Goal: Task Accomplishment & Management: Manage account settings

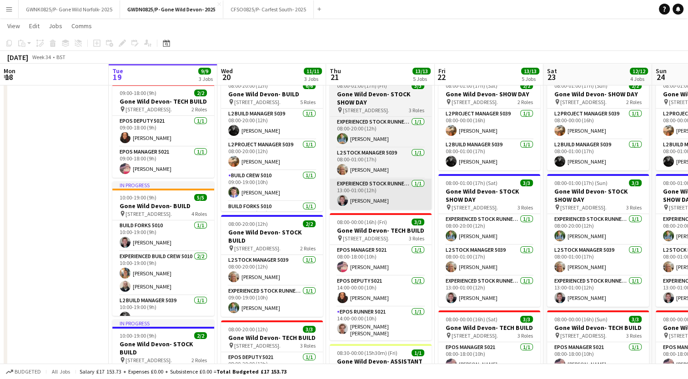
scroll to position [29, 0]
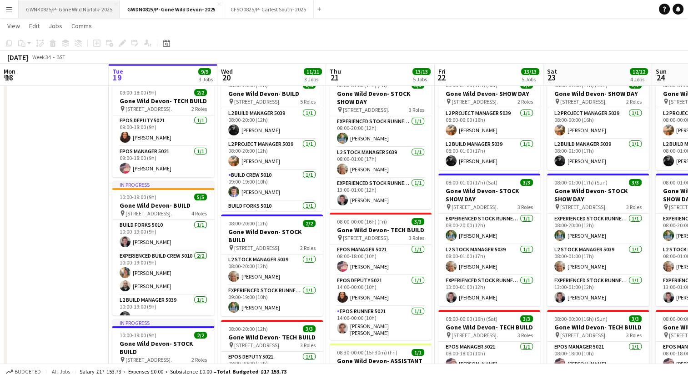
click at [71, 12] on button "GWNK0825/P- Gone Wild Norfolk- 2025 Close" at bounding box center [69, 9] width 101 height 18
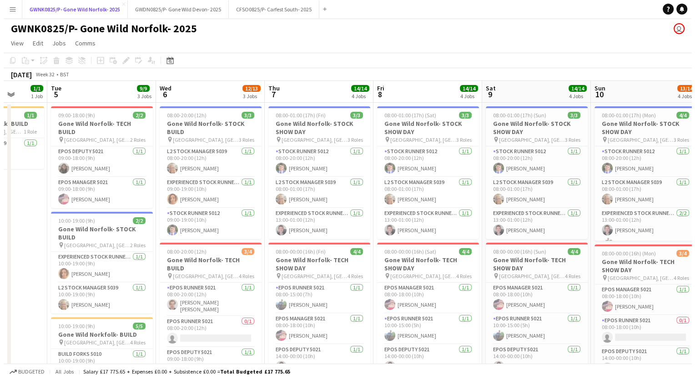
scroll to position [0, 221]
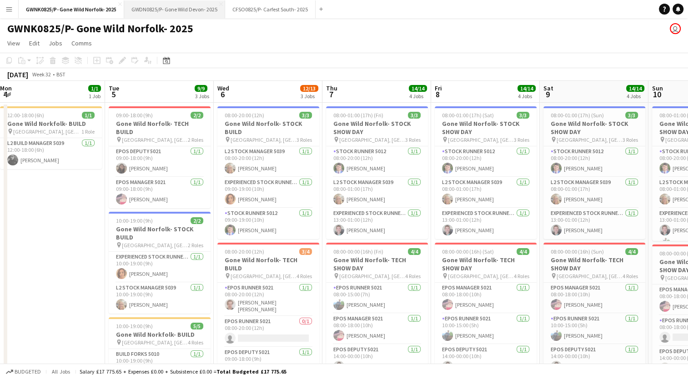
click at [166, 9] on button "GWDN0825/P- Gone Wild Devon- 2025 Close" at bounding box center [174, 9] width 101 height 18
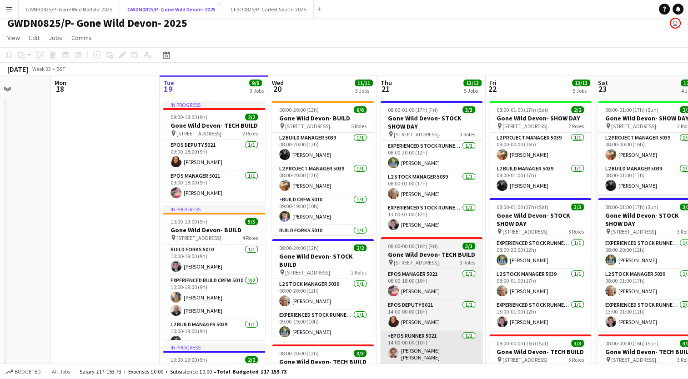
scroll to position [0, 383]
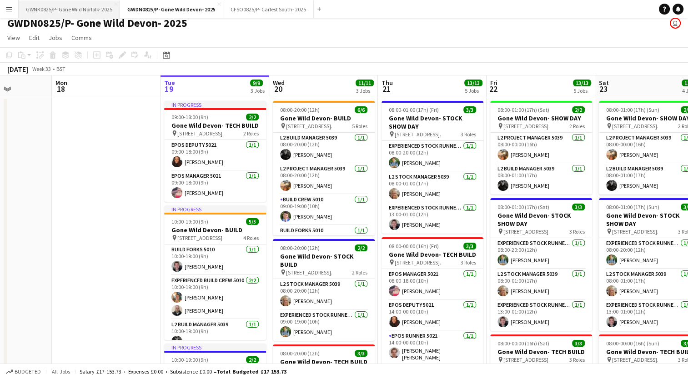
click at [78, 6] on button "GWNK0825/P- Gone Wild Norfolk- 2025 Close" at bounding box center [69, 9] width 101 height 18
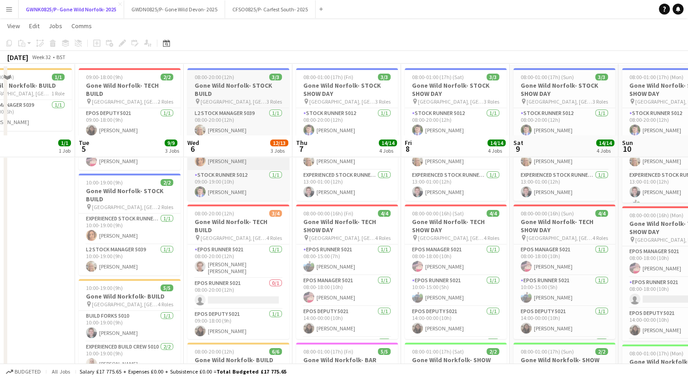
scroll to position [15, 0]
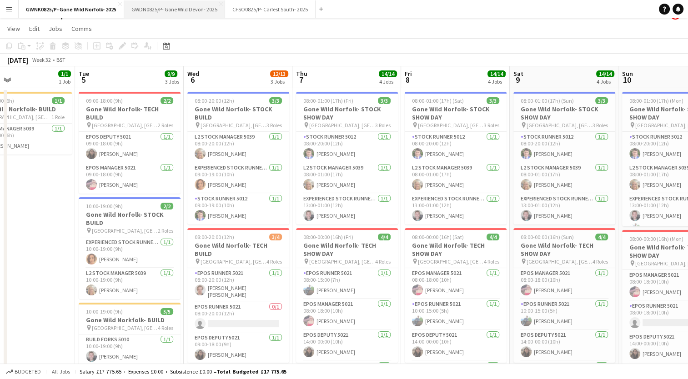
click at [189, 11] on button "GWDN0825/P- Gone Wild Devon- 2025 Close" at bounding box center [174, 9] width 101 height 18
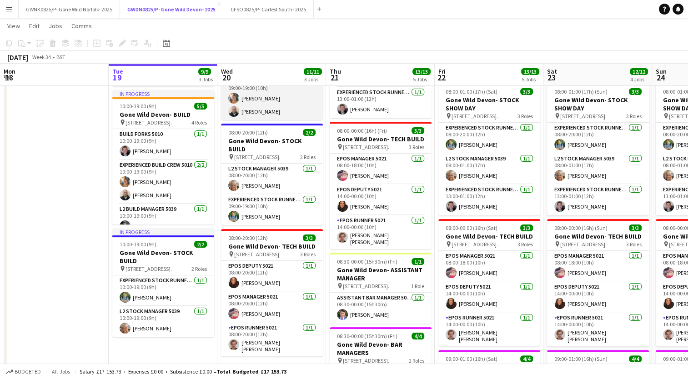
scroll to position [124, 0]
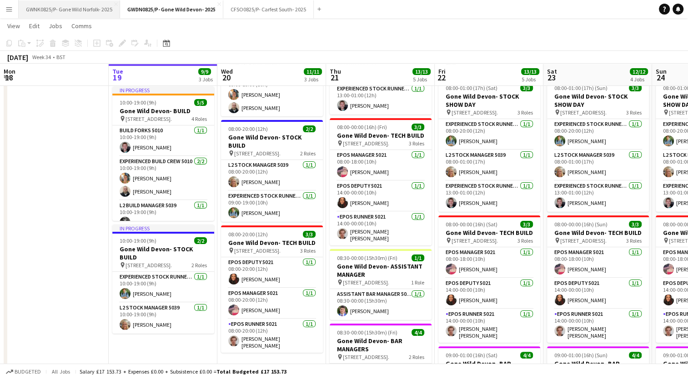
click at [71, 8] on button "GWNK0825/P- Gone Wild Norfolk- 2025 Close" at bounding box center [69, 9] width 101 height 18
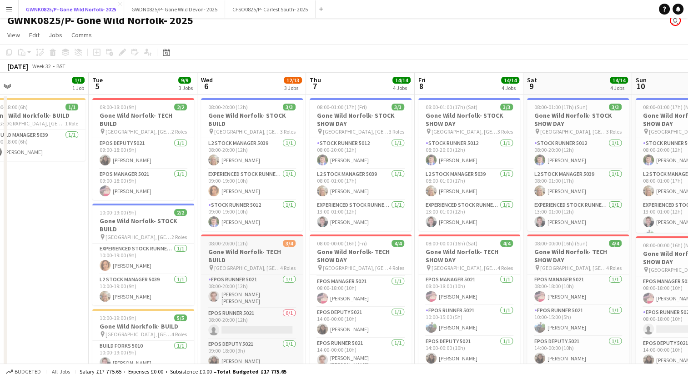
scroll to position [8, 0]
click at [186, 7] on button "GWDN0825/P- Gone Wild Devon- 2025 Close" at bounding box center [174, 9] width 101 height 18
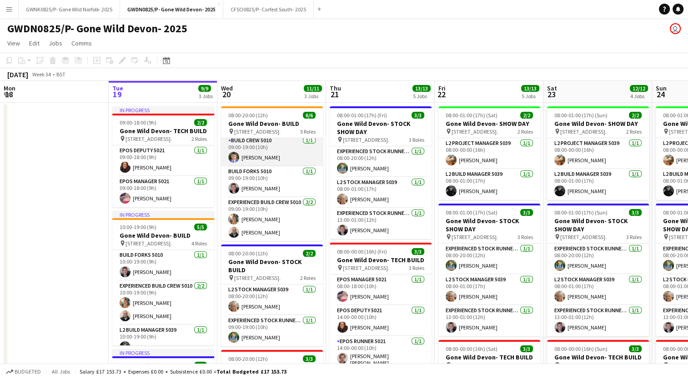
click at [269, 154] on app-card-role "Build Crew 5010 [DATE] 09:00-19:00 (10h) [PERSON_NAME]" at bounding box center [272, 151] width 102 height 31
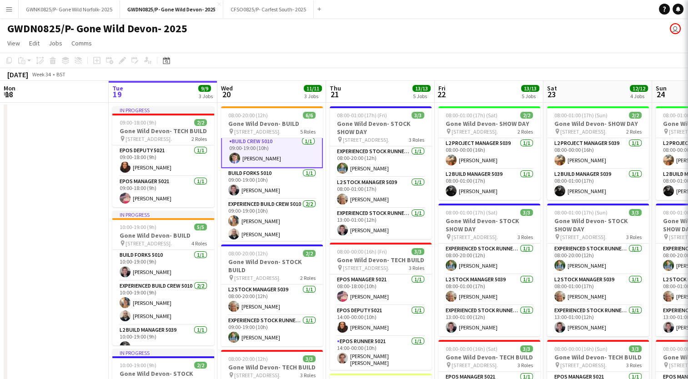
scroll to position [66, 0]
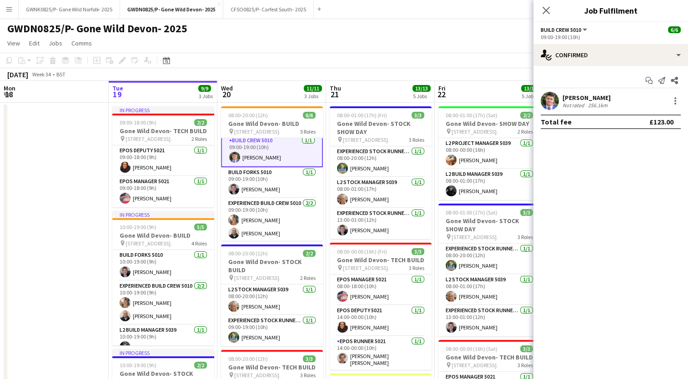
click at [562, 98] on div "[PERSON_NAME] Not rated 256.1km" at bounding box center [611, 101] width 155 height 18
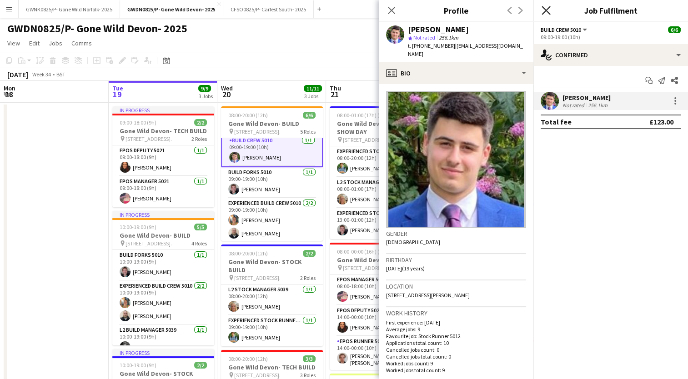
click at [548, 12] on icon at bounding box center [546, 10] width 9 height 9
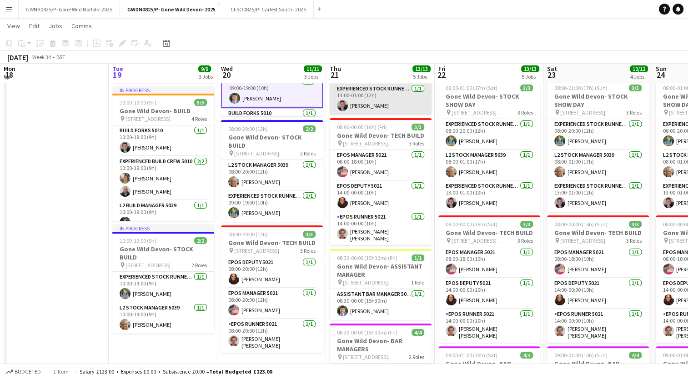
scroll to position [125, 0]
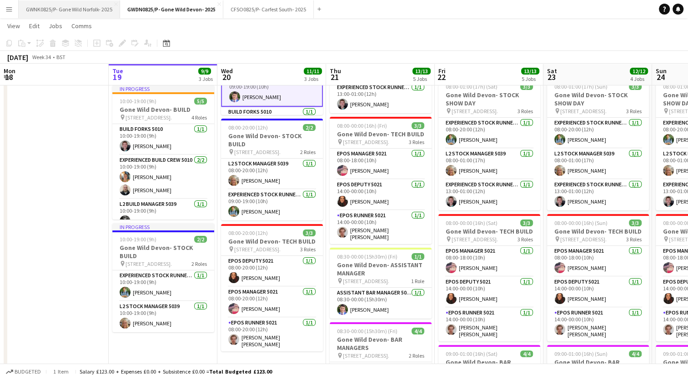
click at [87, 5] on button "GWNK0825/P- Gone Wild Norfolk- 2025 Close" at bounding box center [69, 9] width 101 height 18
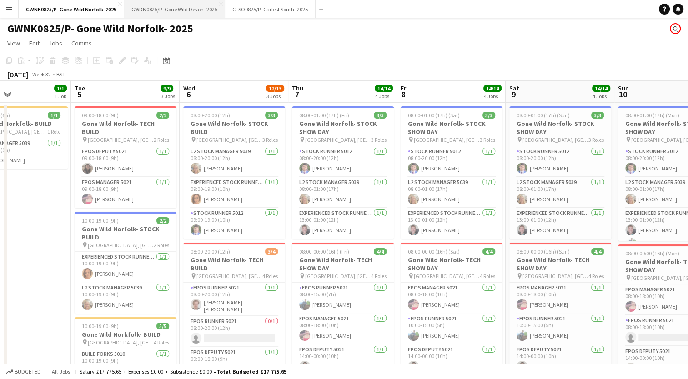
click at [178, 9] on button "GWDN0825/P- Gone Wild Devon- 2025 Close" at bounding box center [174, 9] width 101 height 18
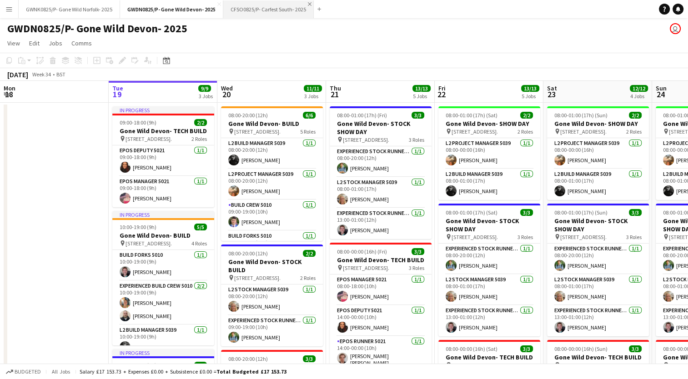
click at [309, 3] on app-icon "Close" at bounding box center [310, 4] width 4 height 4
click at [15, 10] on button "Menu" at bounding box center [9, 9] width 18 height 18
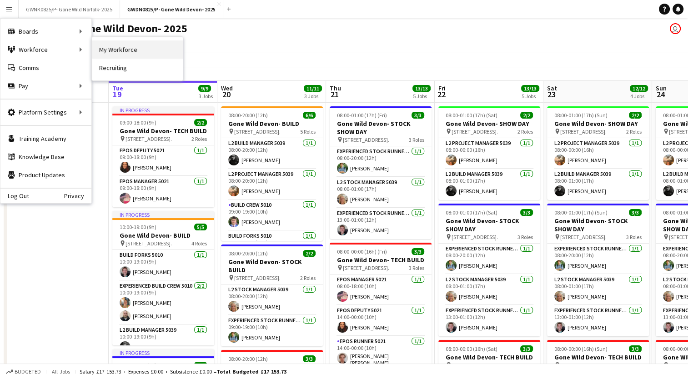
click at [96, 50] on link "My Workforce" at bounding box center [137, 49] width 91 height 18
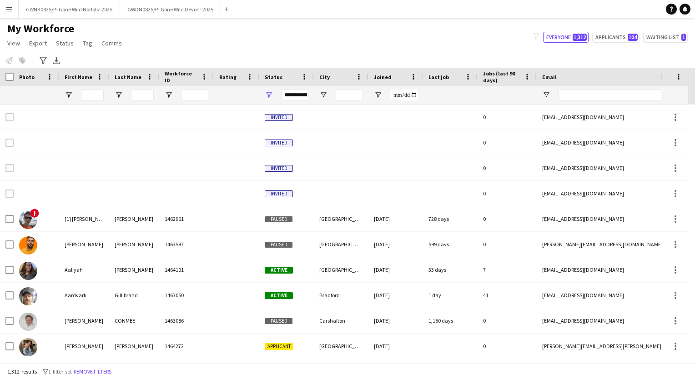
click at [7, 8] on app-icon "Menu" at bounding box center [8, 8] width 7 height 7
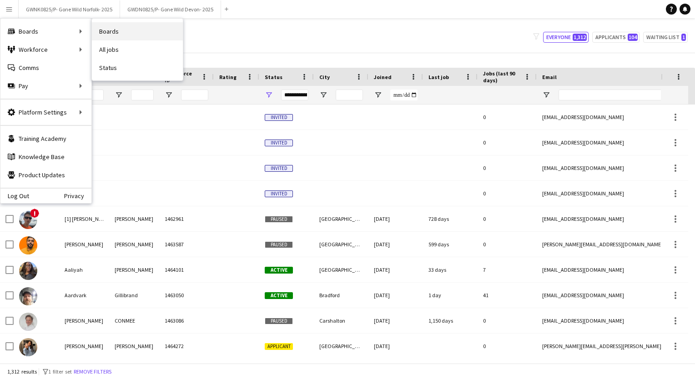
click at [109, 32] on link "Boards" at bounding box center [137, 31] width 91 height 18
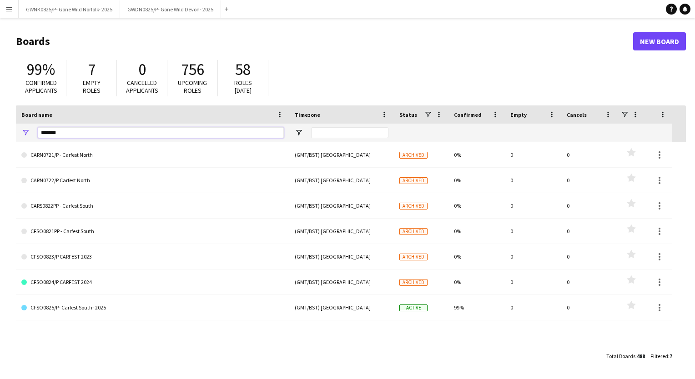
click at [102, 136] on input "*******" at bounding box center [161, 132] width 246 height 11
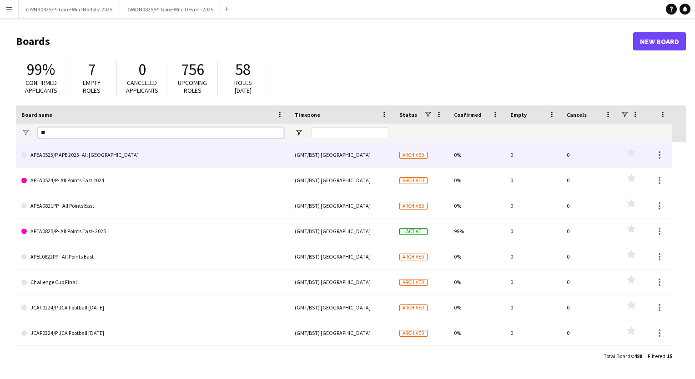
type input "*"
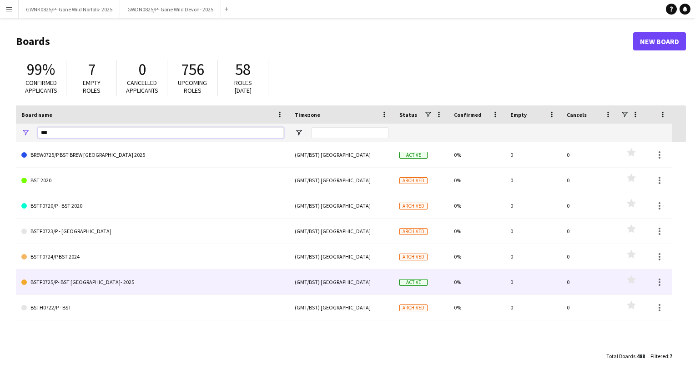
type input "***"
click at [181, 283] on link "BSTF0725/P- BST [GEOGRAPHIC_DATA]- 2025" at bounding box center [152, 282] width 262 height 25
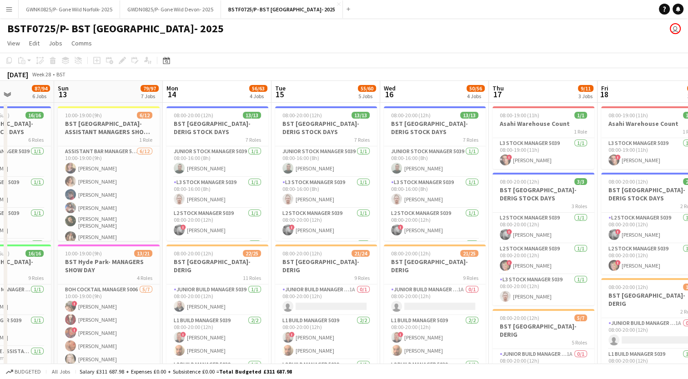
scroll to position [0, 217]
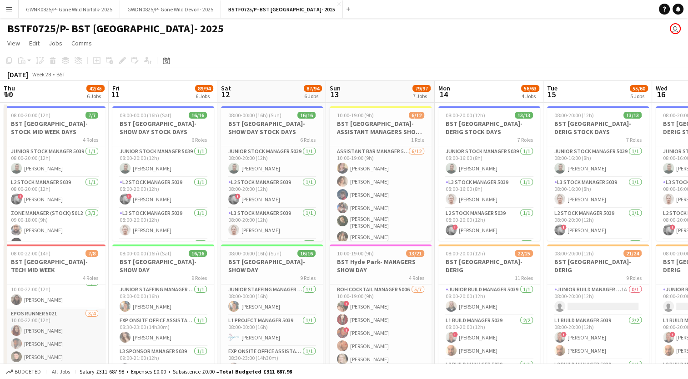
click at [77, 345] on app-card-role "EPOS Runner 5021 [DATE] 10:00-22:00 (12h) [PERSON_NAME] [PERSON_NAME] [PERSON_N…" at bounding box center [55, 344] width 102 height 71
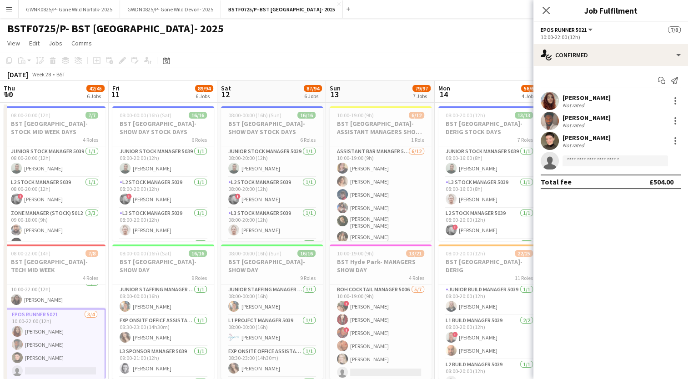
scroll to position [82, 0]
click at [611, 117] on div "[PERSON_NAME]" at bounding box center [587, 117] width 48 height 8
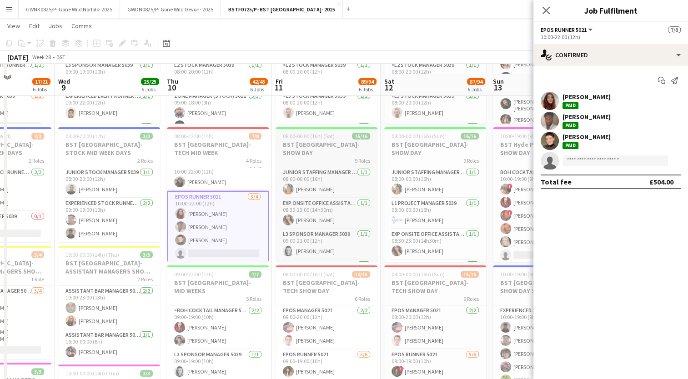
scroll to position [138, 0]
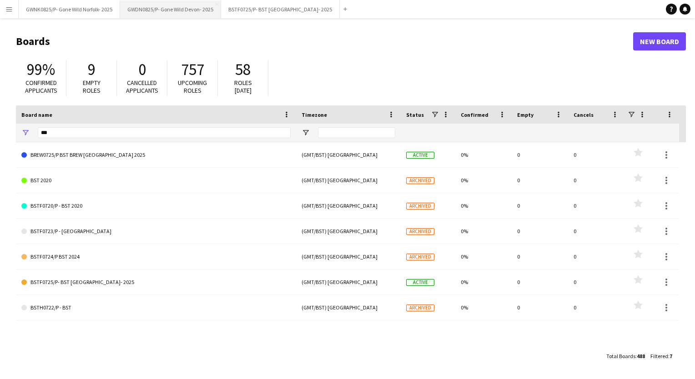
click at [184, 7] on button "GWDN0825/P- Gone Wild Devon- 2025 Close" at bounding box center [170, 9] width 101 height 18
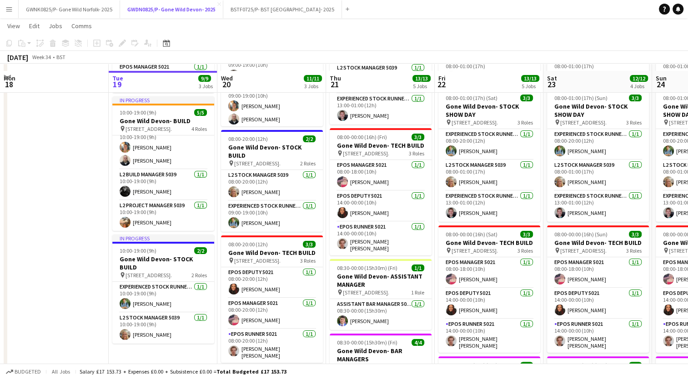
scroll to position [126, 0]
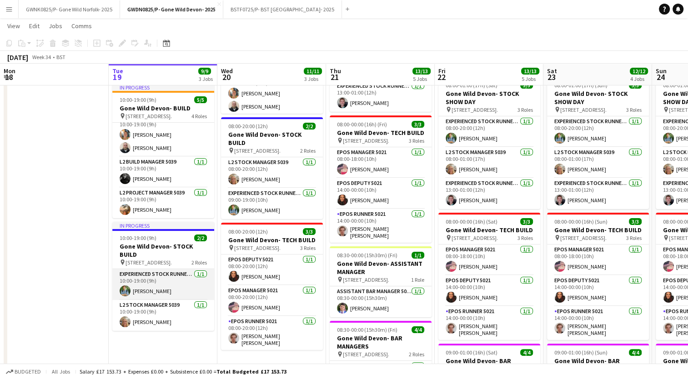
click at [156, 292] on app-card-role "Experienced Stock Runner 5012 1/1 10:00-19:00 (9h) Bobby Woodcock" at bounding box center [163, 284] width 102 height 31
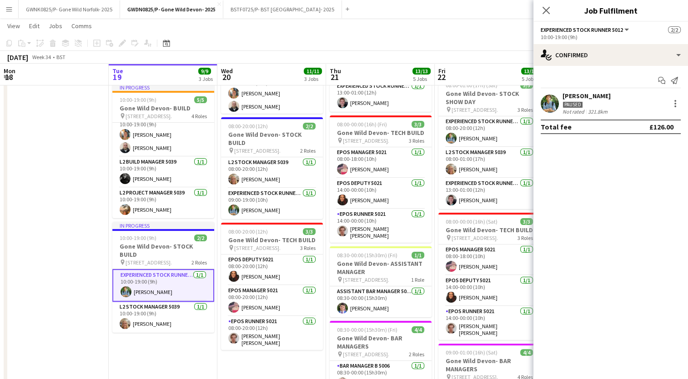
click at [608, 92] on div "[PERSON_NAME]" at bounding box center [587, 96] width 48 height 8
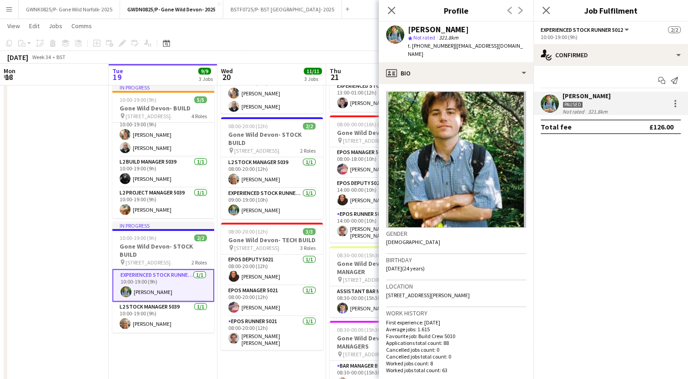
click at [434, 50] on div "t. +447843151394 | bobbyewoodcock@gmail.com" at bounding box center [467, 50] width 118 height 16
click at [434, 47] on span "t. +447843151394" at bounding box center [431, 45] width 47 height 7
copy span "447843151394"
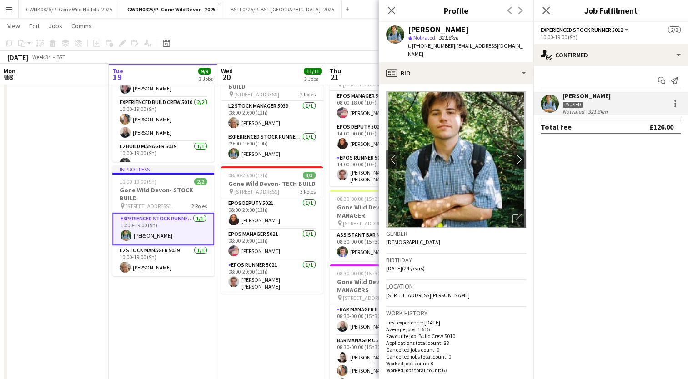
scroll to position [190, 0]
